Goal: Check status: Check status

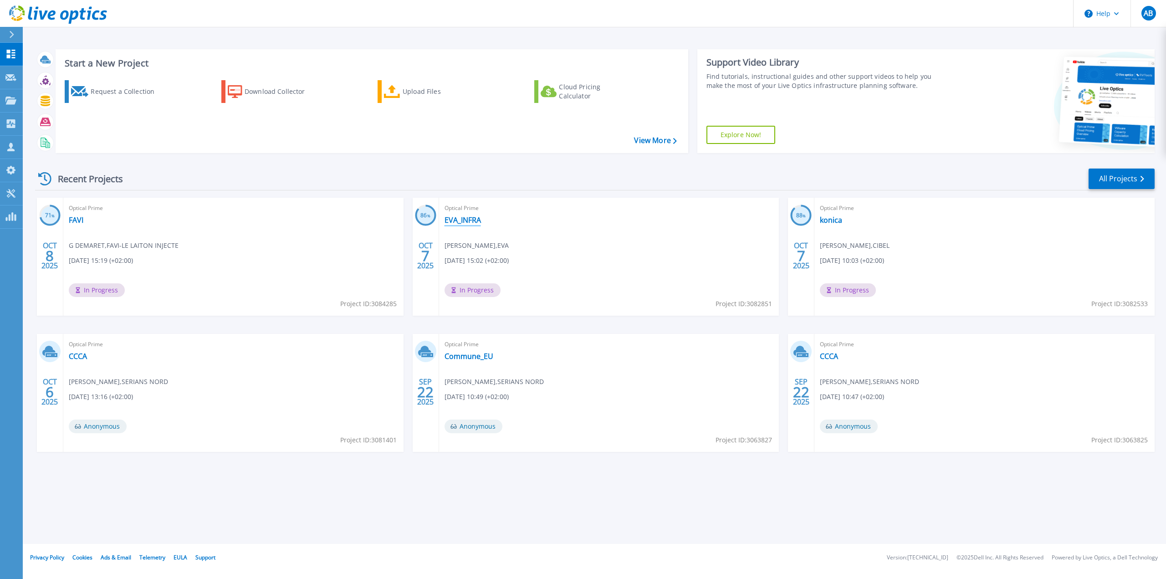
click at [462, 217] on link "EVA_INFRA" at bounding box center [463, 220] width 36 height 9
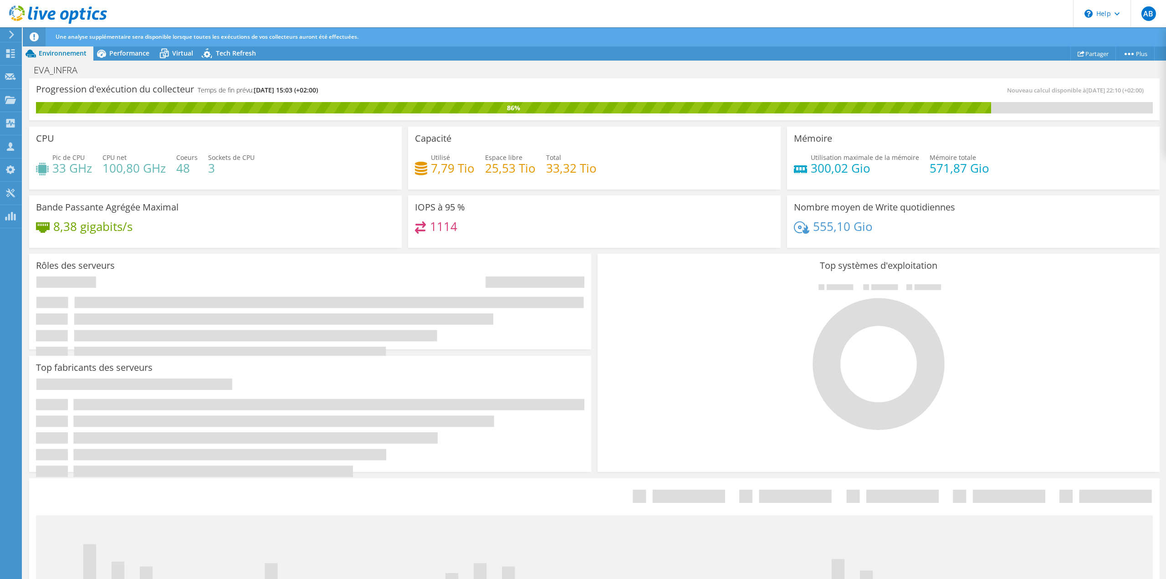
click at [141, 55] on span "Performance" at bounding box center [129, 53] width 40 height 9
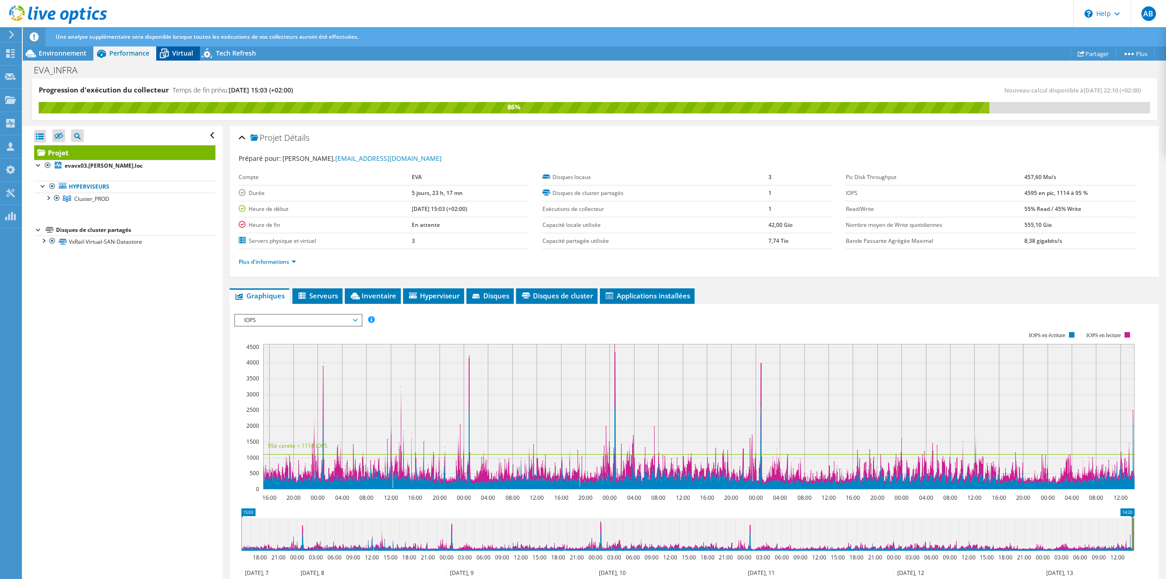
click at [168, 54] on icon at bounding box center [164, 54] width 9 height 7
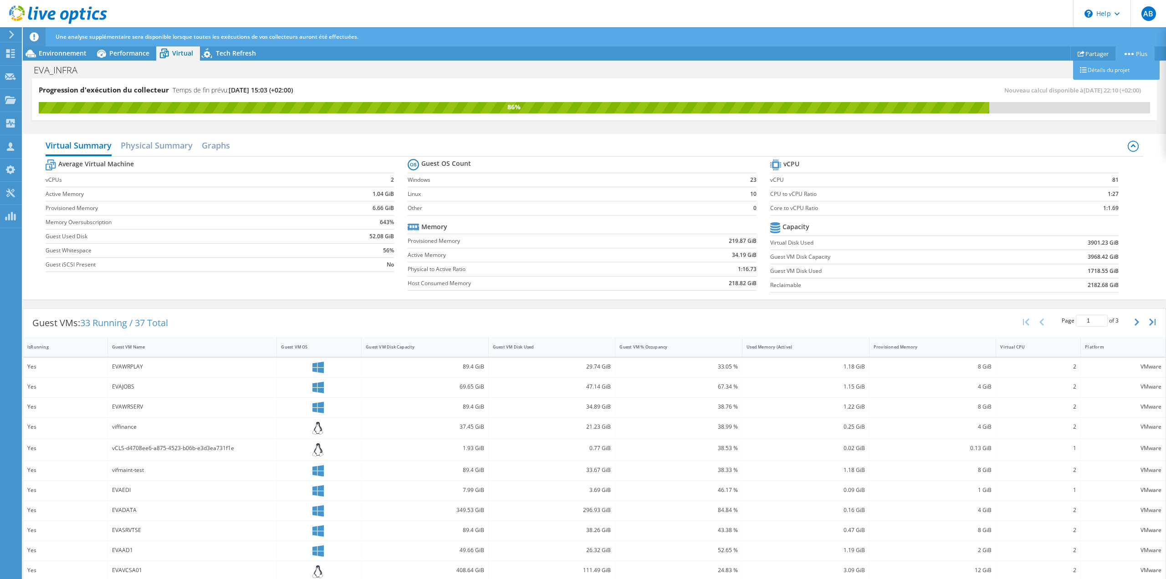
click at [1131, 57] on link "Plus" at bounding box center [1135, 53] width 39 height 14
click at [240, 49] on span "Tech Refresh" at bounding box center [236, 53] width 40 height 9
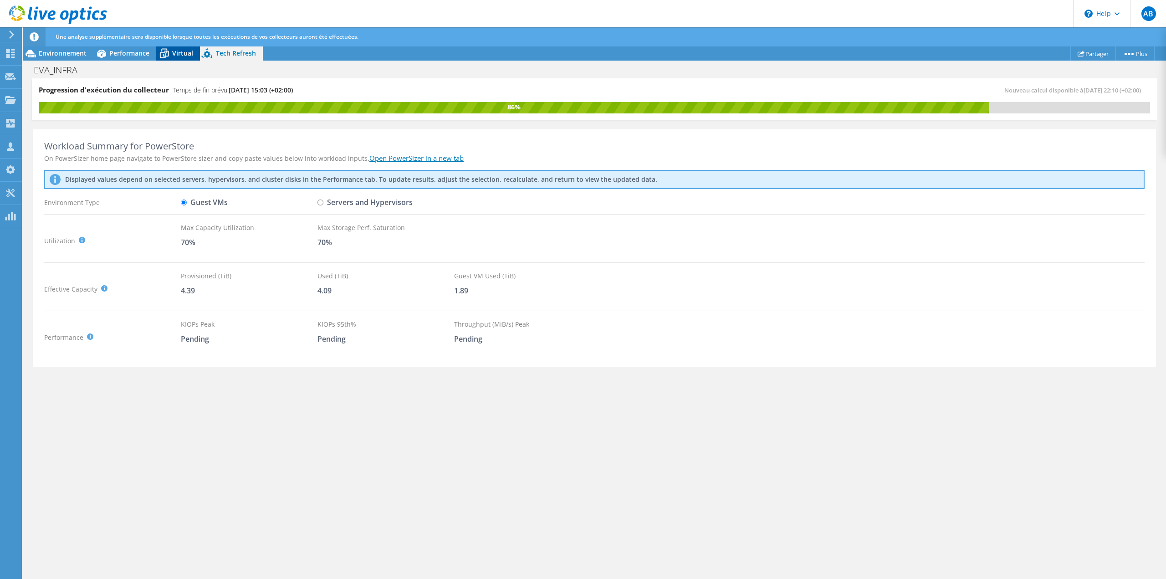
click at [175, 57] on div "Virtual" at bounding box center [178, 53] width 44 height 15
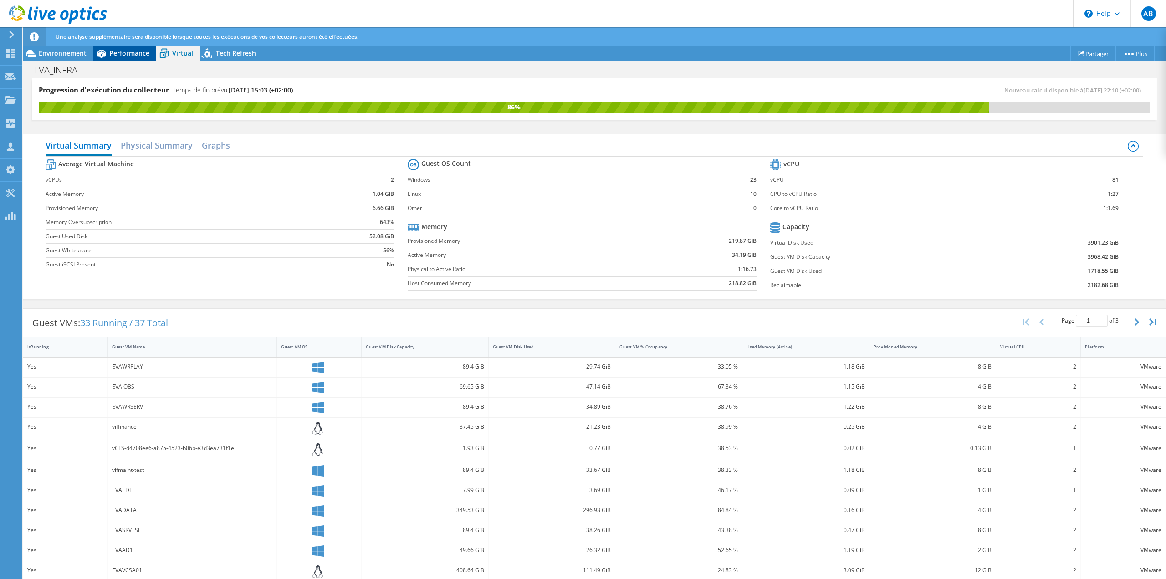
click at [129, 60] on div "Performance" at bounding box center [124, 53] width 63 height 15
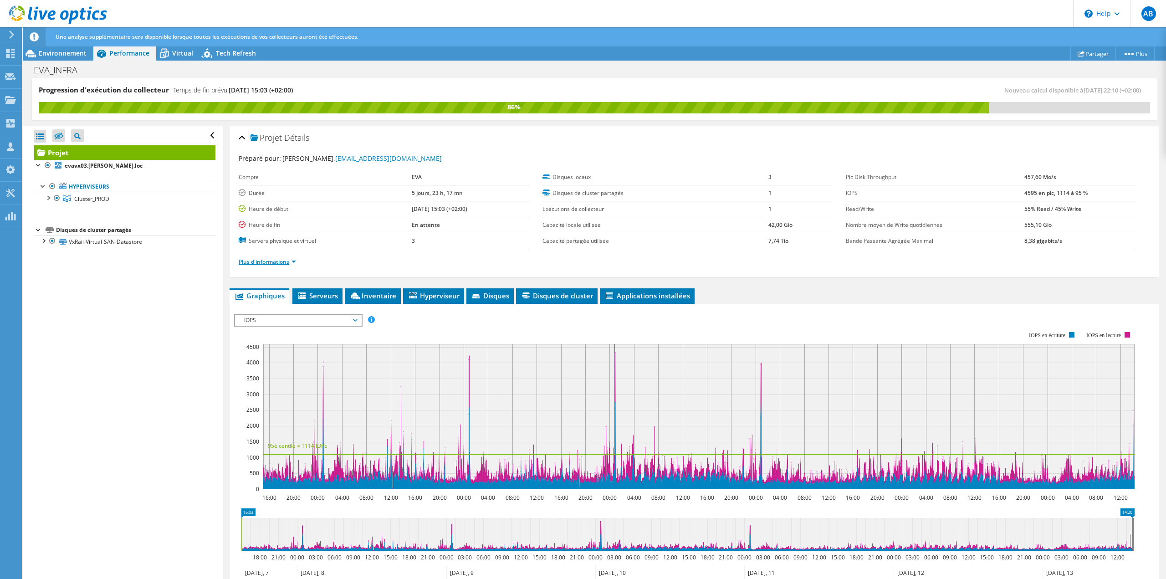
click at [291, 265] on link "Plus d'informations" at bounding box center [267, 262] width 57 height 8
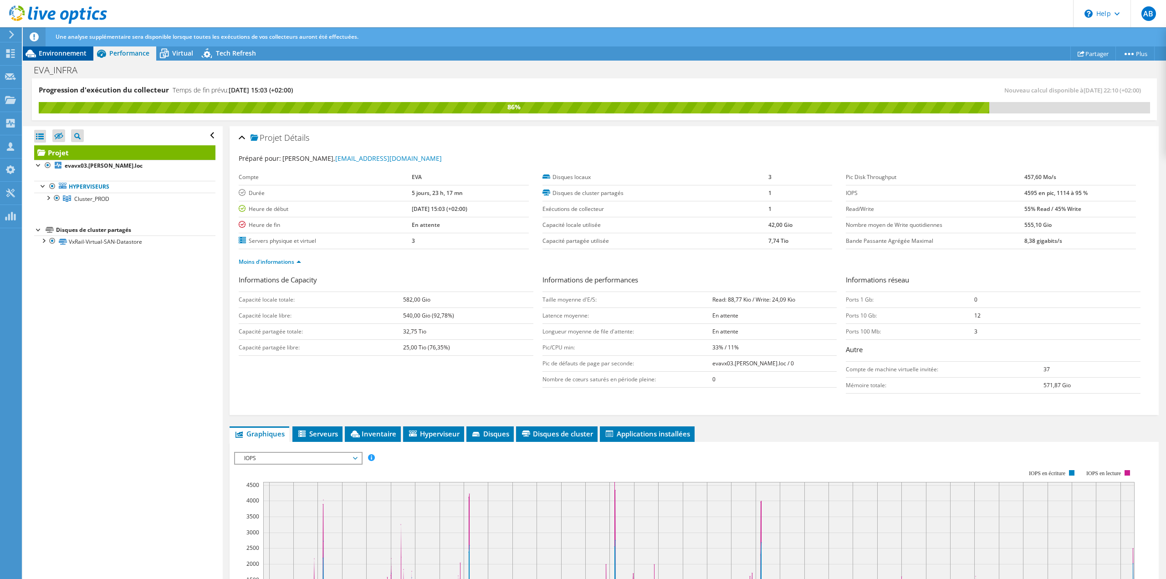
click at [44, 49] on span "Environnement" at bounding box center [63, 53] width 48 height 9
